Goal: Manage account settings

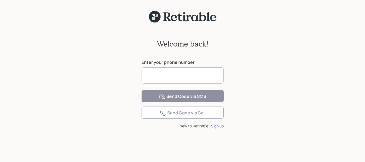
click at [158, 75] on input at bounding box center [183, 75] width 82 height 16
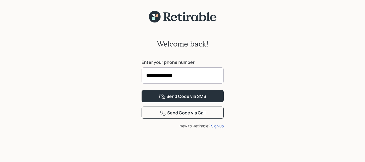
type input "**********"
click at [142, 90] on button "Send Code via SMS" at bounding box center [183, 96] width 82 height 12
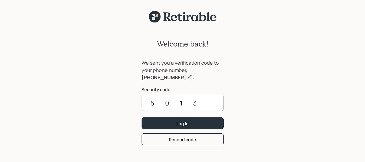
type input "5013"
click at [142, 117] on button "Log In" at bounding box center [183, 123] width 82 height 12
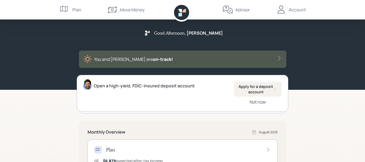
click at [258, 103] on div "Not now" at bounding box center [258, 102] width 16 height 6
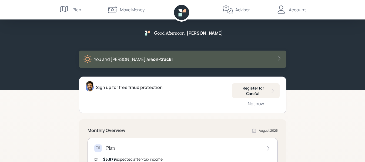
click at [278, 58] on icon at bounding box center [279, 57] width 5 height 5
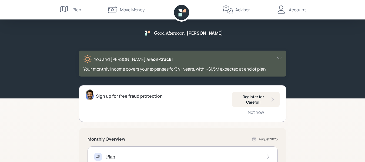
click at [296, 8] on div "Account" at bounding box center [297, 9] width 17 height 6
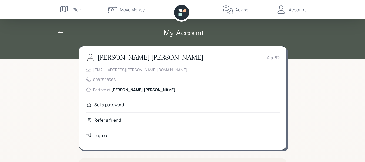
click at [60, 31] on icon at bounding box center [60, 32] width 6 height 6
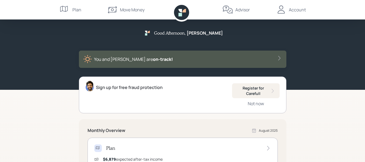
click at [264, 54] on div "You and [PERSON_NAME] are on‑track!" at bounding box center [182, 59] width 207 height 17
click at [277, 56] on icon at bounding box center [279, 57] width 5 height 5
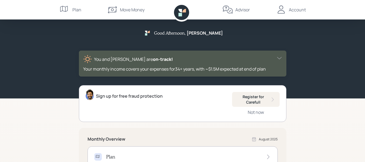
click at [278, 57] on icon at bounding box center [279, 57] width 5 height 5
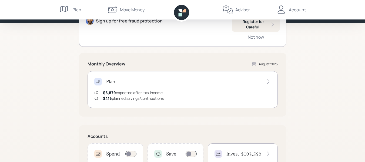
scroll to position [81, 0]
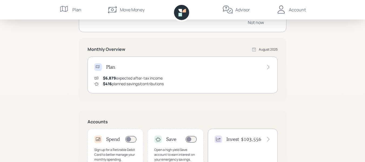
click at [267, 65] on icon at bounding box center [268, 66] width 5 height 5
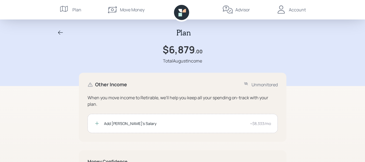
click at [66, 9] on icon at bounding box center [64, 9] width 11 height 11
click at [61, 28] on div "Plan" at bounding box center [182, 32] width 259 height 9
click at [60, 31] on icon at bounding box center [60, 33] width 5 height 4
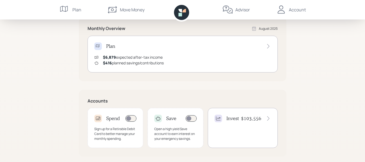
scroll to position [118, 0]
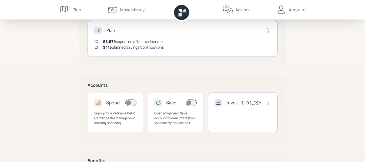
click at [268, 30] on icon at bounding box center [268, 30] width 5 height 5
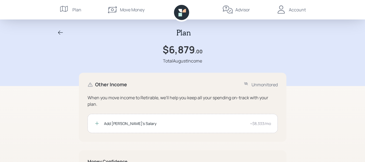
click at [60, 32] on icon at bounding box center [60, 32] width 6 height 6
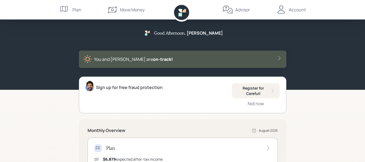
click at [63, 8] on icon at bounding box center [64, 9] width 11 height 11
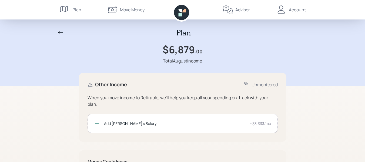
click at [57, 35] on icon at bounding box center [60, 32] width 6 height 6
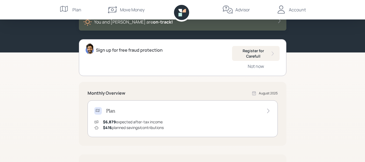
scroll to position [36, 0]
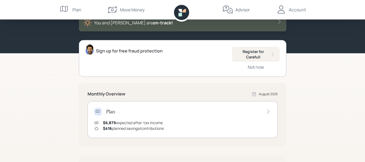
click at [288, 8] on div "Account" at bounding box center [291, 9] width 30 height 19
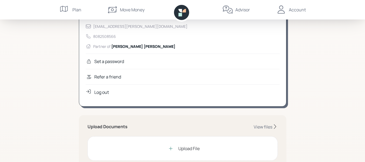
scroll to position [10, 0]
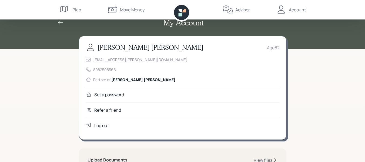
click at [59, 22] on icon at bounding box center [60, 23] width 5 height 4
